Goal: Browse casually

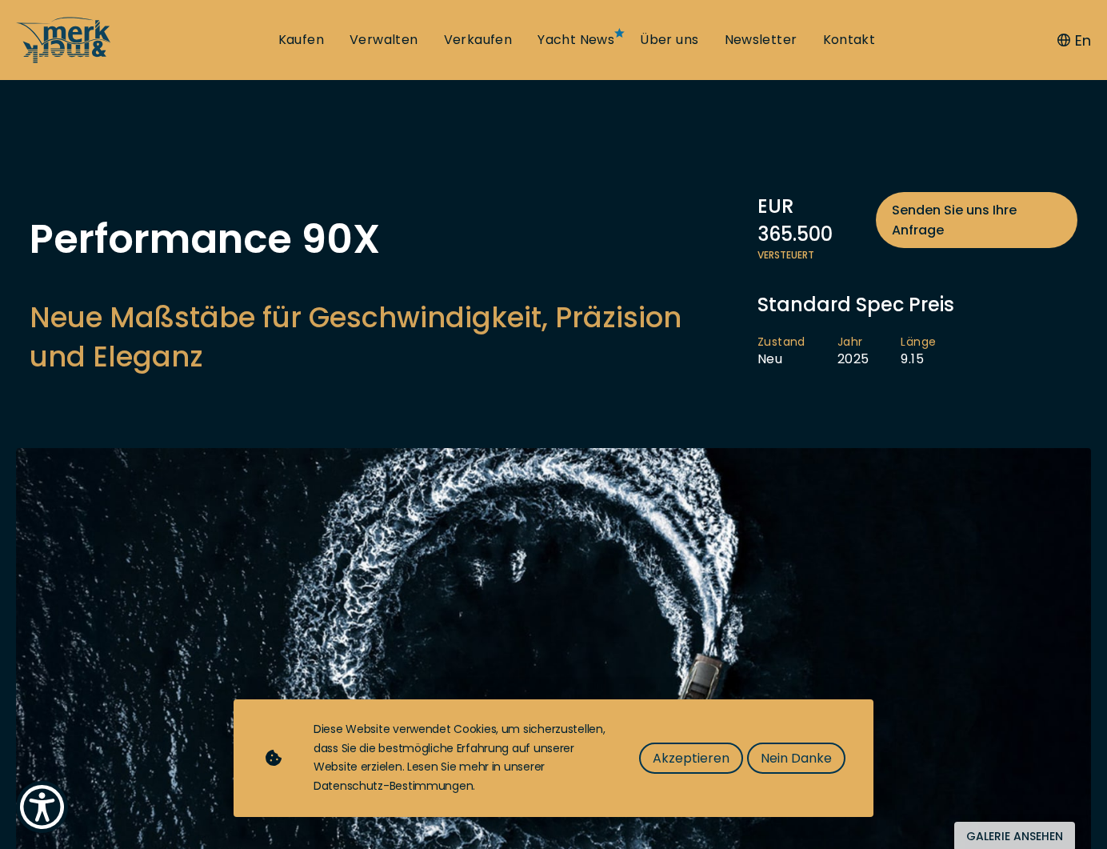
scroll to position [245, 0]
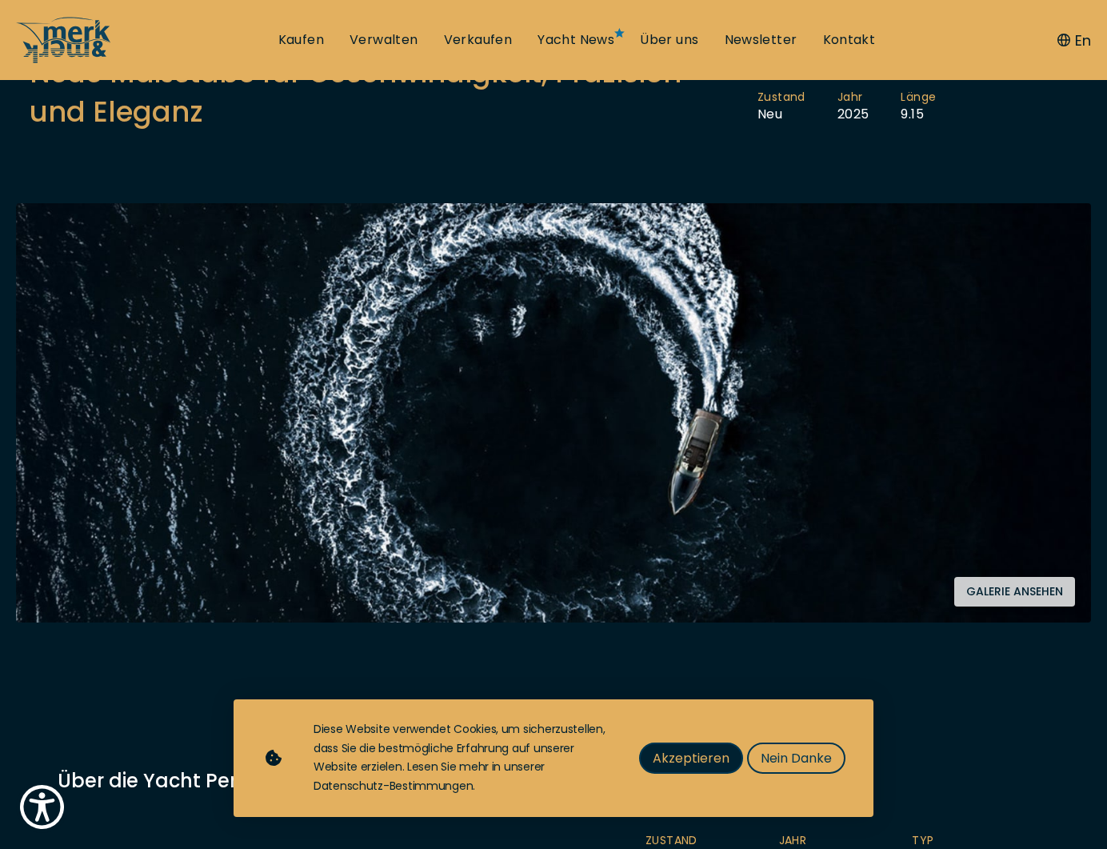
click at [682, 762] on span "Akzeptieren" at bounding box center [691, 758] width 77 height 20
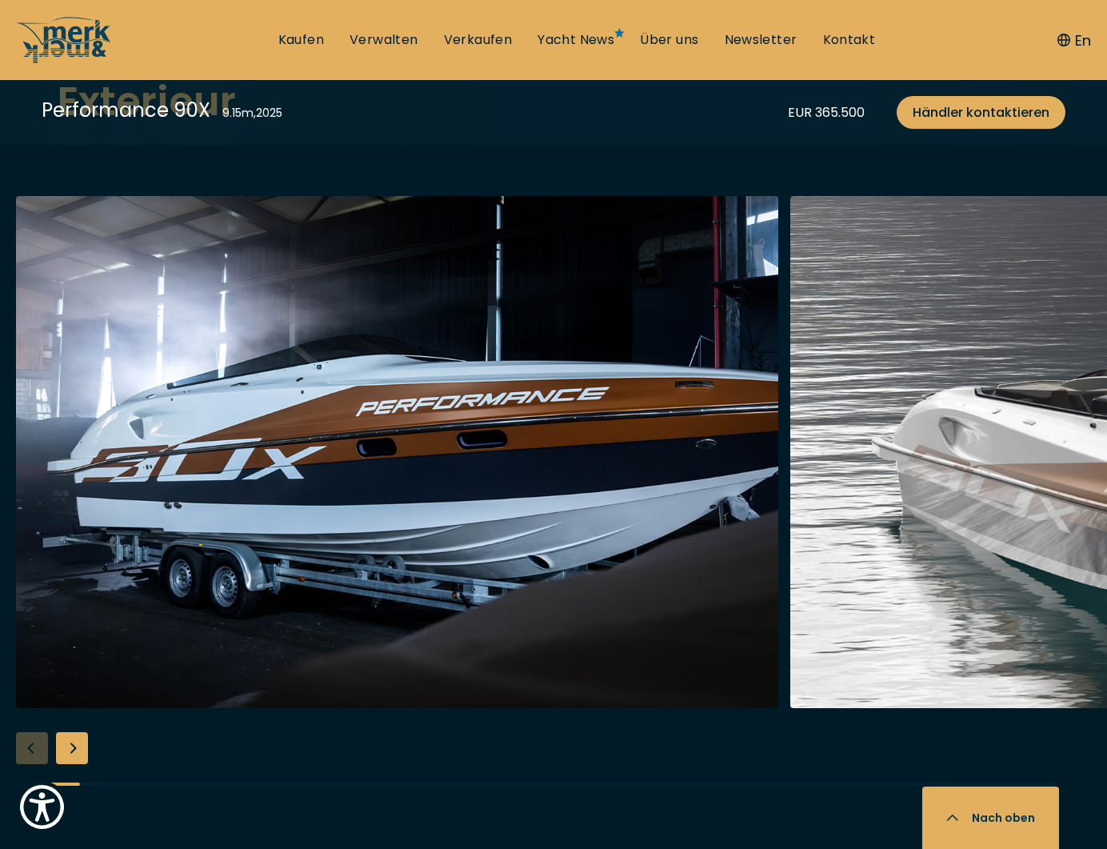
scroll to position [1958, 0]
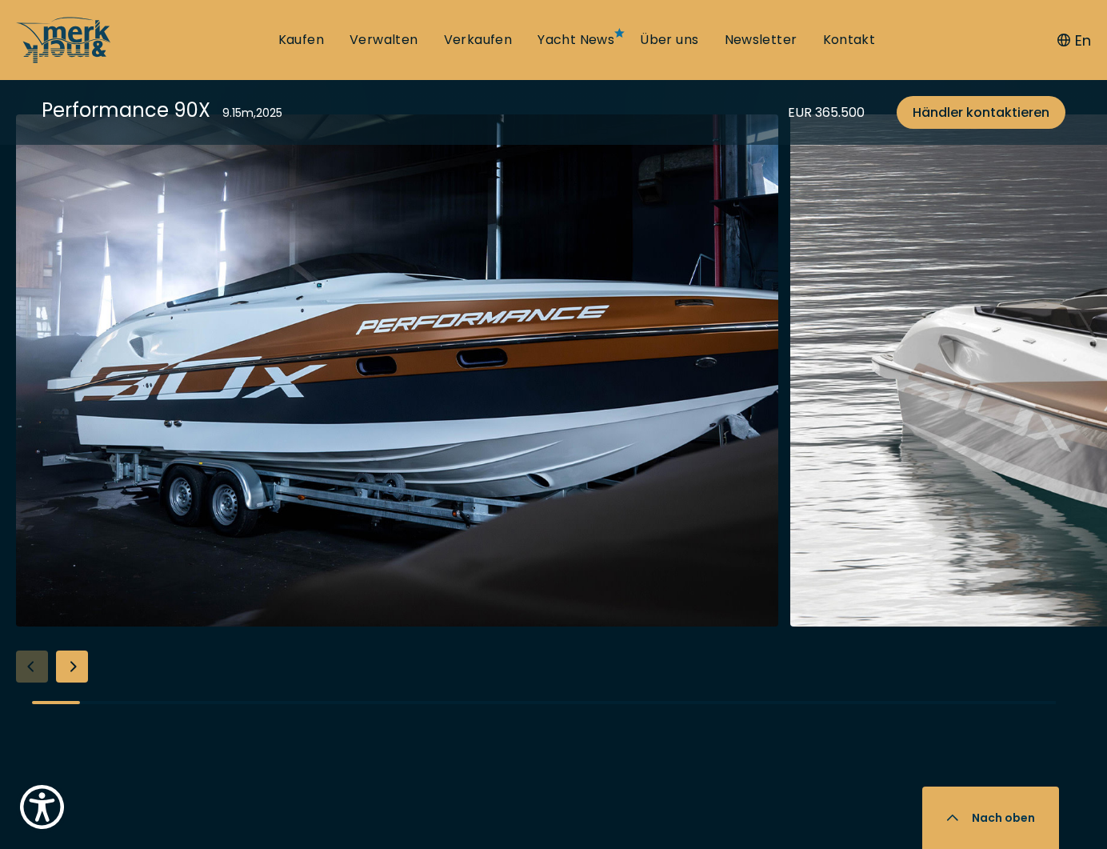
click at [74, 679] on div "Next slide" at bounding box center [72, 666] width 32 height 32
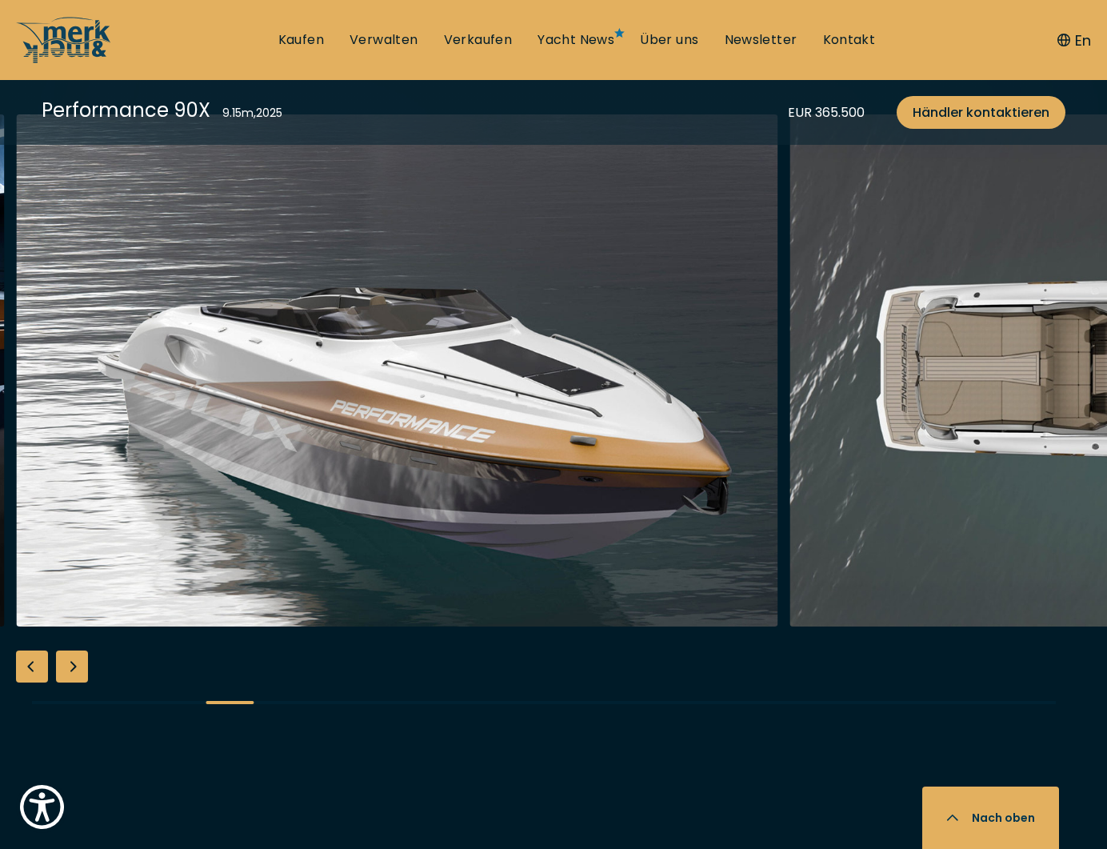
click at [74, 679] on div "Next slide" at bounding box center [72, 666] width 32 height 32
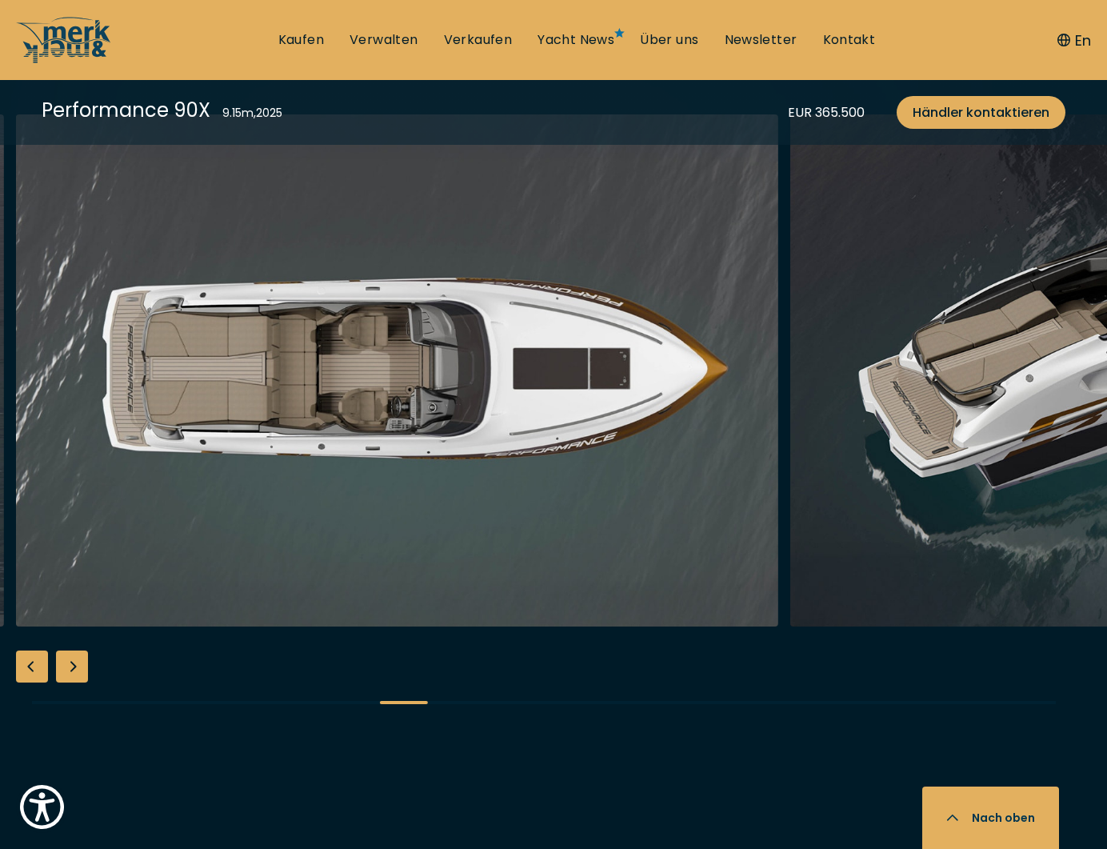
click at [74, 679] on div "Next slide" at bounding box center [72, 666] width 32 height 32
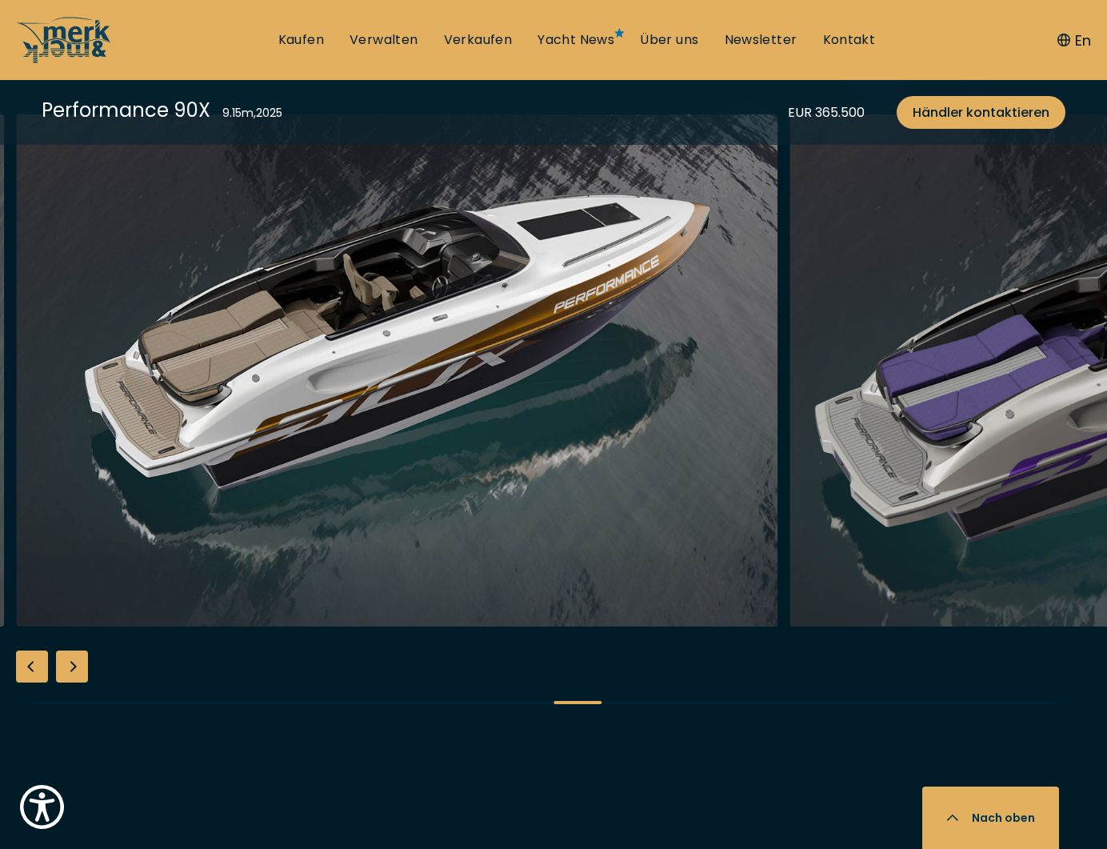
click at [74, 679] on div "Next slide" at bounding box center [72, 666] width 32 height 32
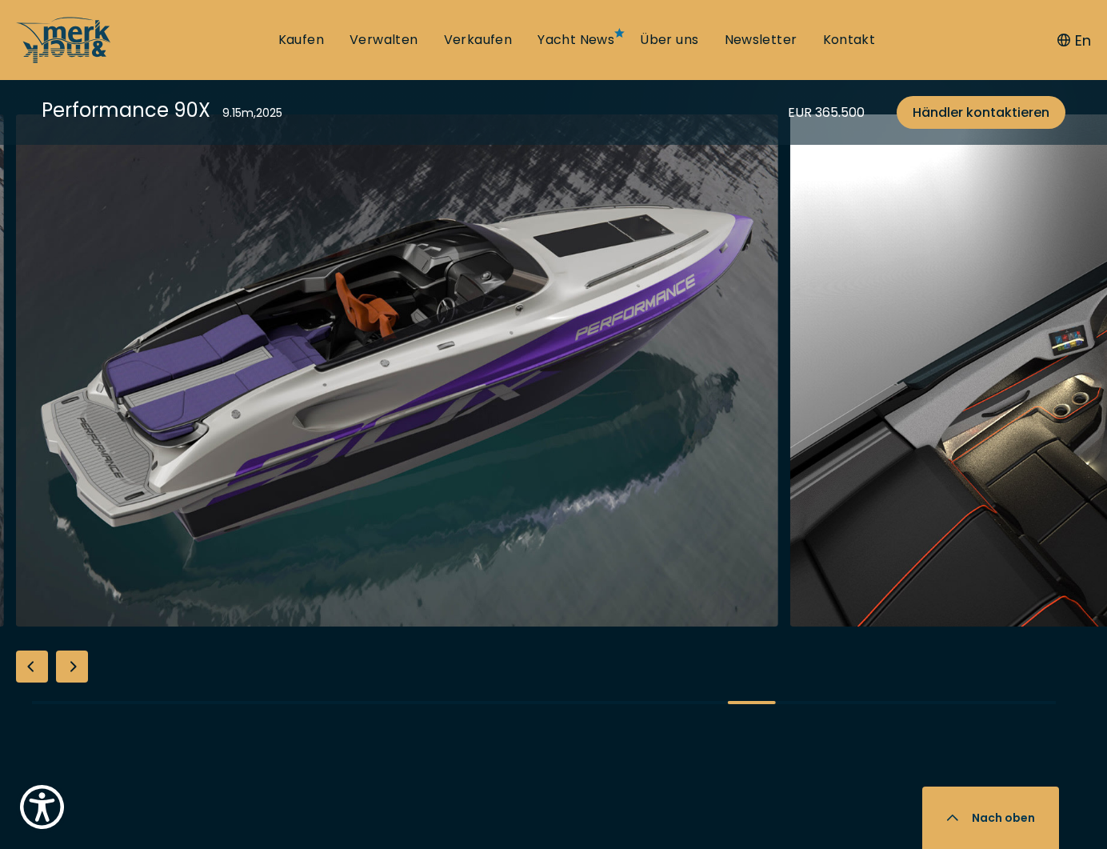
click at [74, 679] on div "Next slide" at bounding box center [72, 666] width 32 height 32
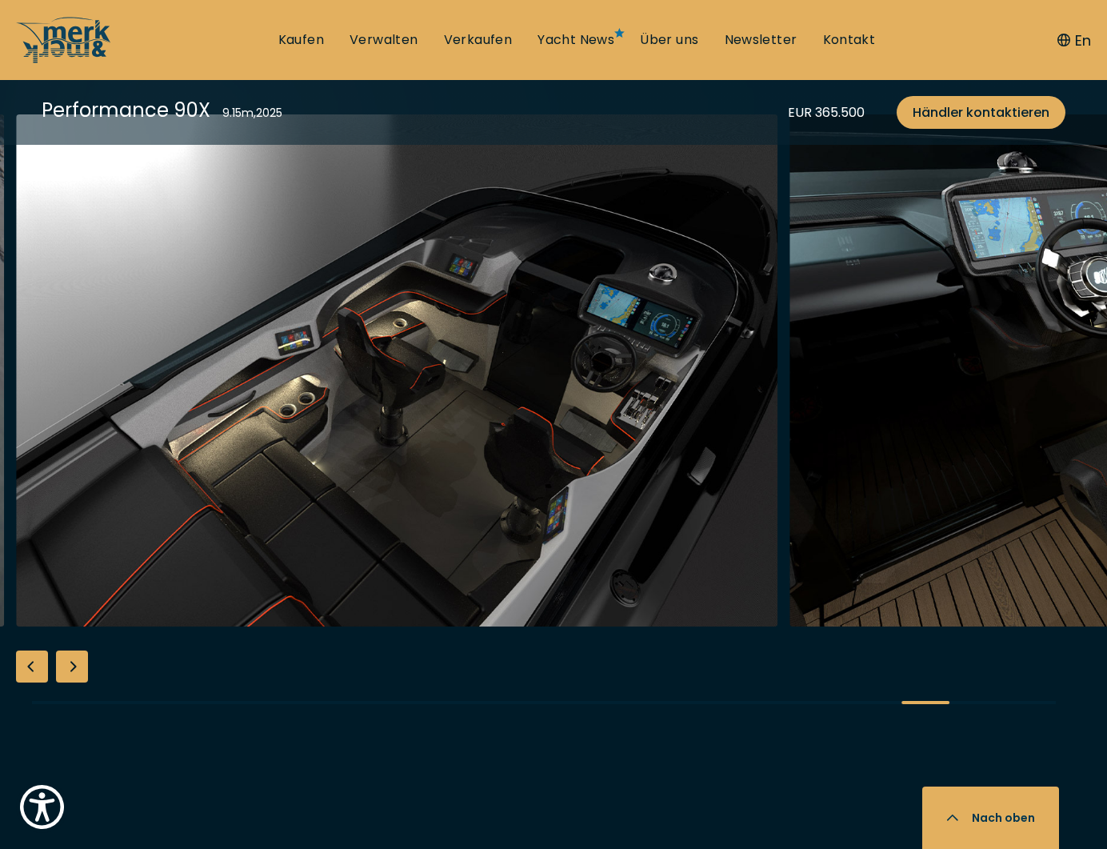
click at [74, 679] on div "Next slide" at bounding box center [72, 666] width 32 height 32
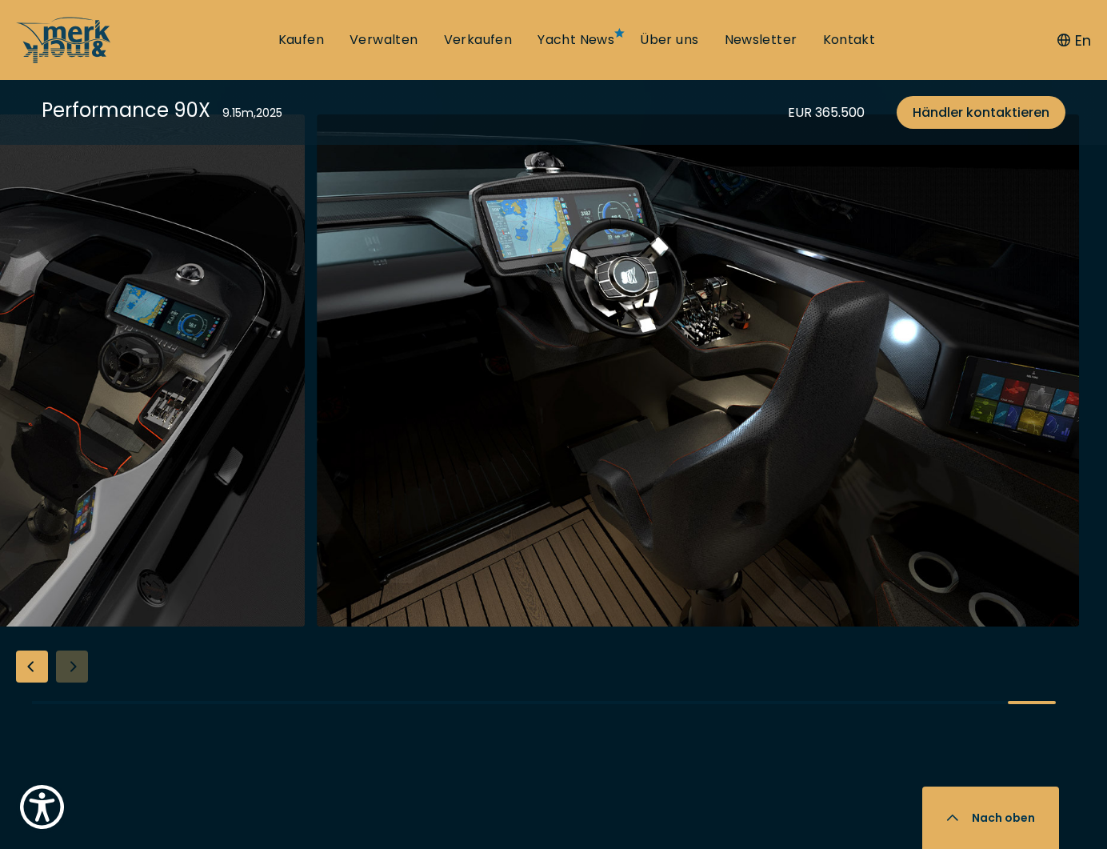
click at [74, 679] on div at bounding box center [553, 422] width 1107 height 616
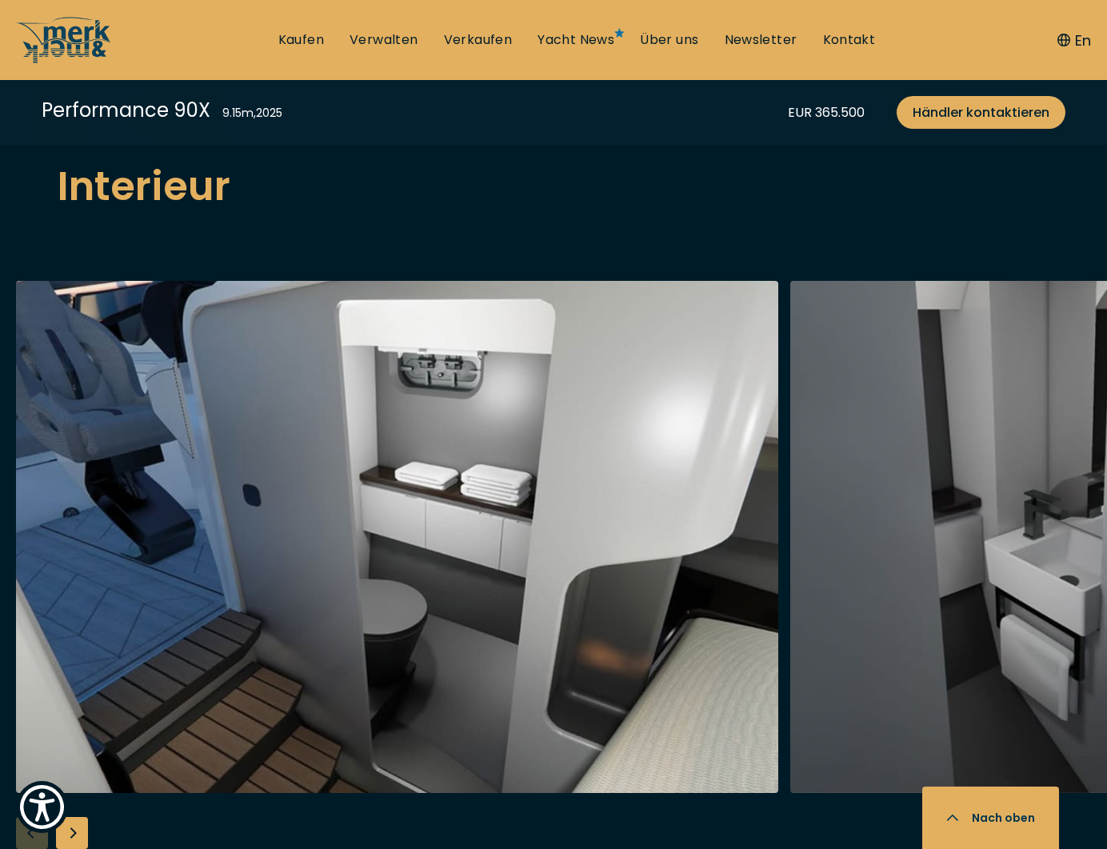
scroll to position [2856, 0]
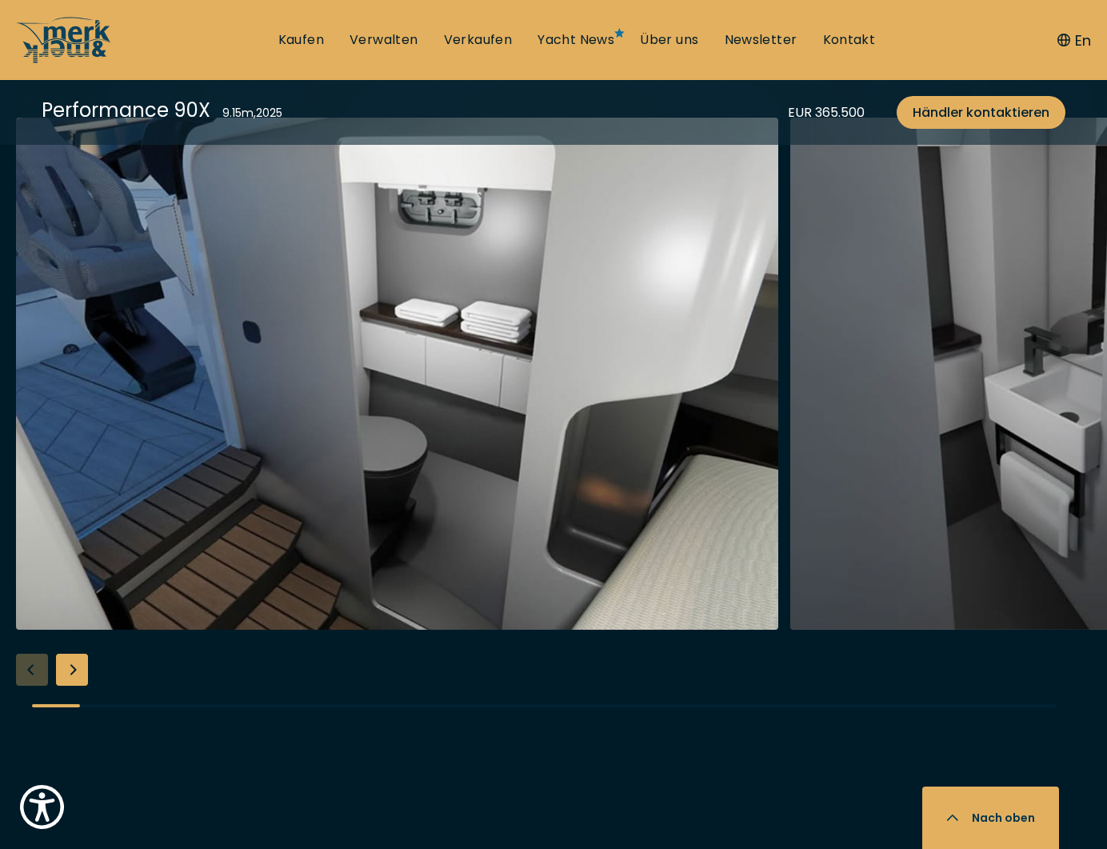
click at [75, 680] on div "Next slide" at bounding box center [72, 670] width 32 height 32
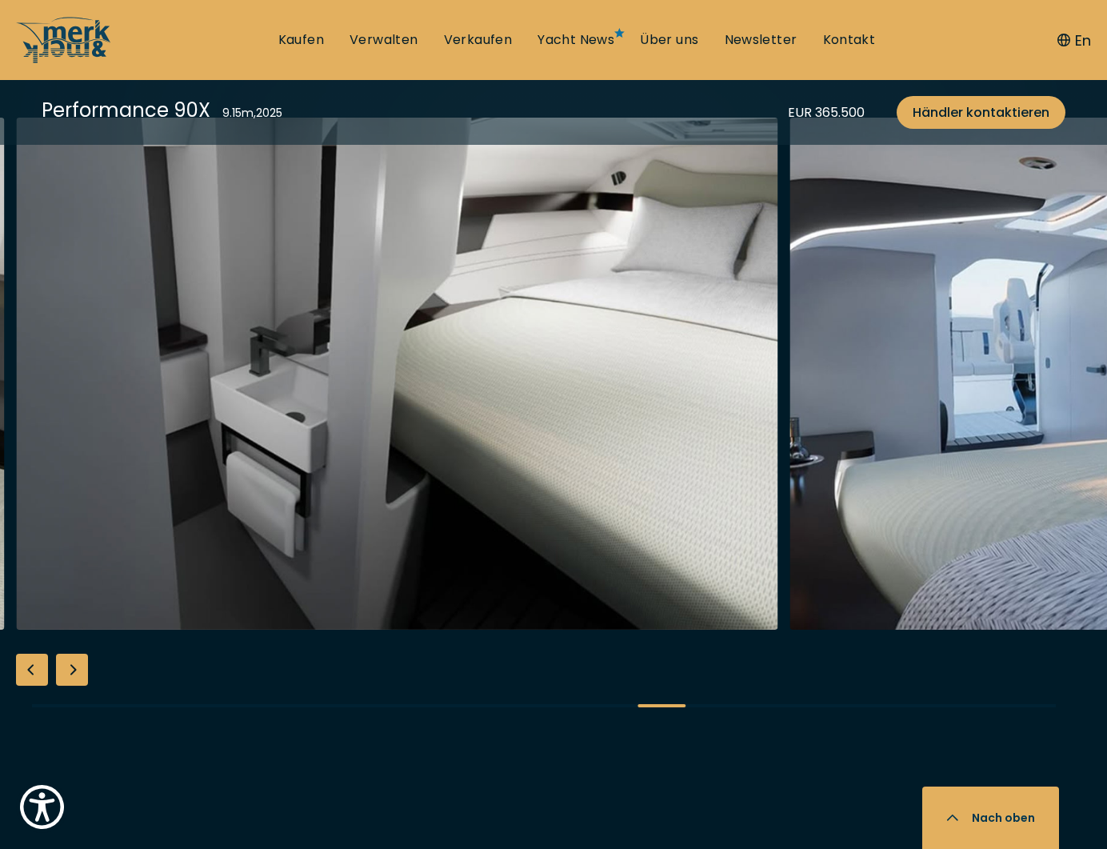
click at [75, 680] on div "Next slide" at bounding box center [72, 670] width 32 height 32
